Goal: Entertainment & Leisure: Consume media (video, audio)

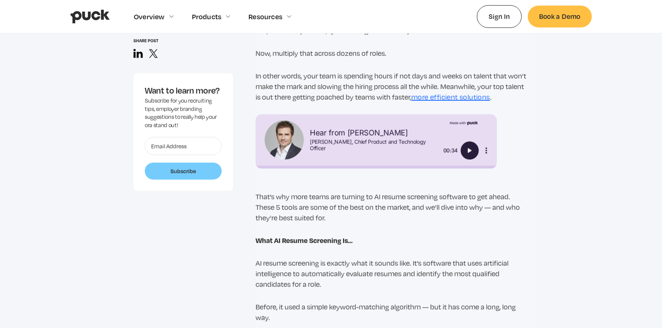
scroll to position [513, 0]
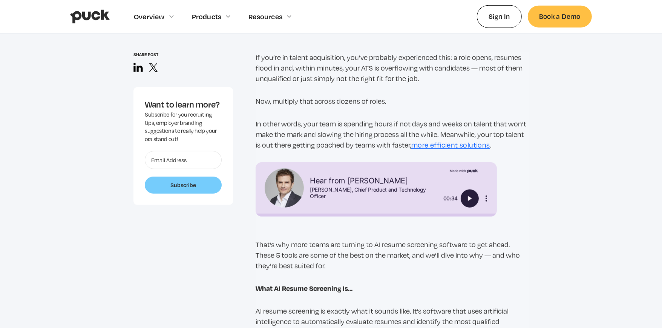
click at [467, 201] on img "Play" at bounding box center [470, 198] width 9 height 9
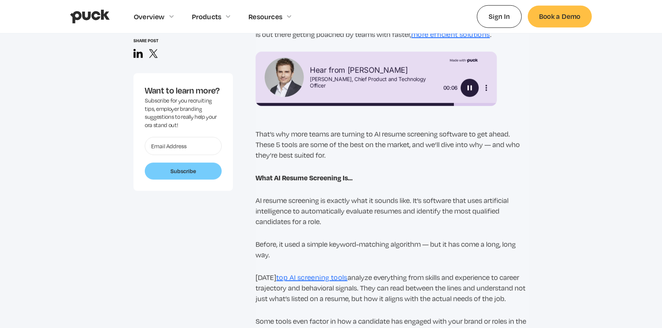
scroll to position [567, 0]
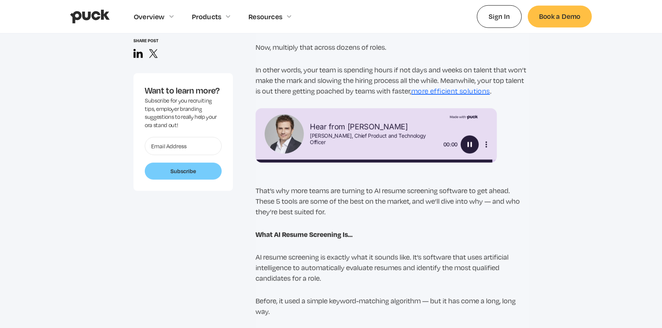
click at [469, 148] on img "Pause" at bounding box center [470, 144] width 9 height 9
type input "0.988813247814082"
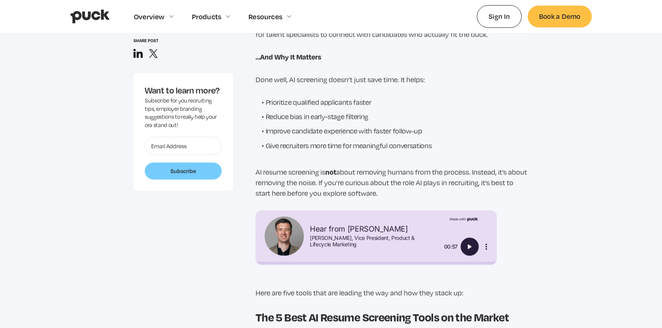
scroll to position [976, 0]
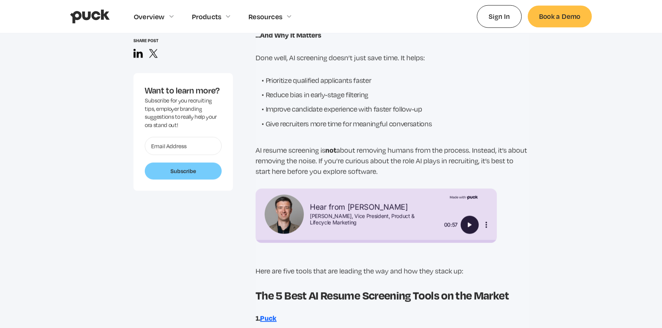
click at [474, 228] on img "Play" at bounding box center [470, 224] width 9 height 9
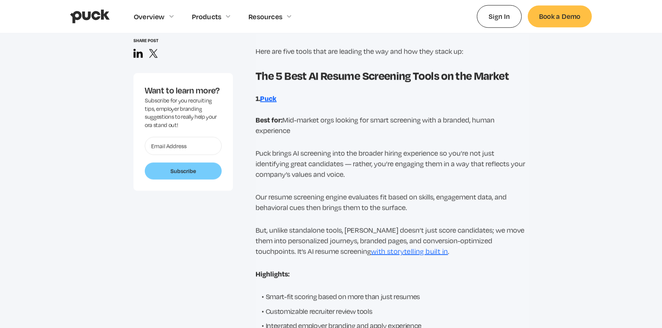
scroll to position [1096, 0]
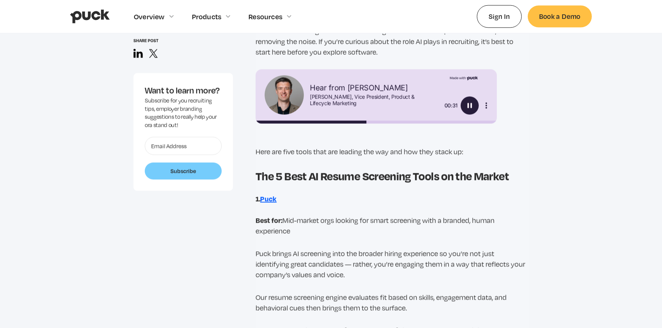
click at [469, 105] on img "Pause" at bounding box center [470, 105] width 9 height 9
type input "0.462128076159978"
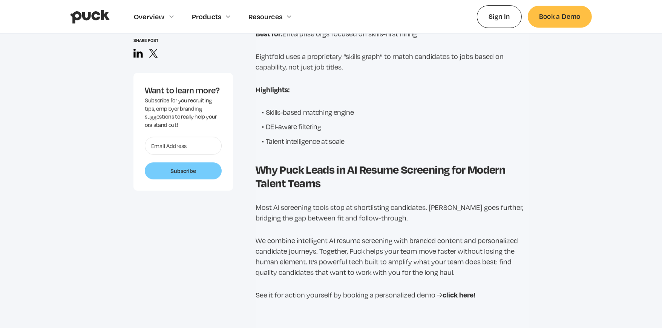
scroll to position [2112, 0]
